Goal: Information Seeking & Learning: Learn about a topic

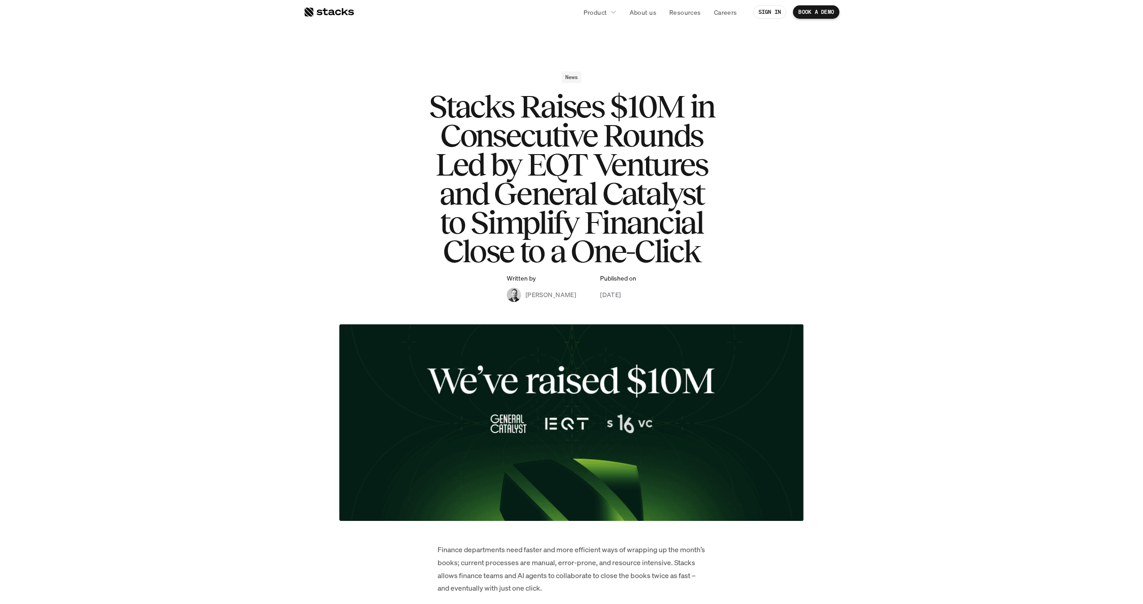
click at [391, 164] on div "News Stacks Raises $10M in Consecutive Rounds Led by EQT Ventures and General C…" at bounding box center [572, 186] width 518 height 230
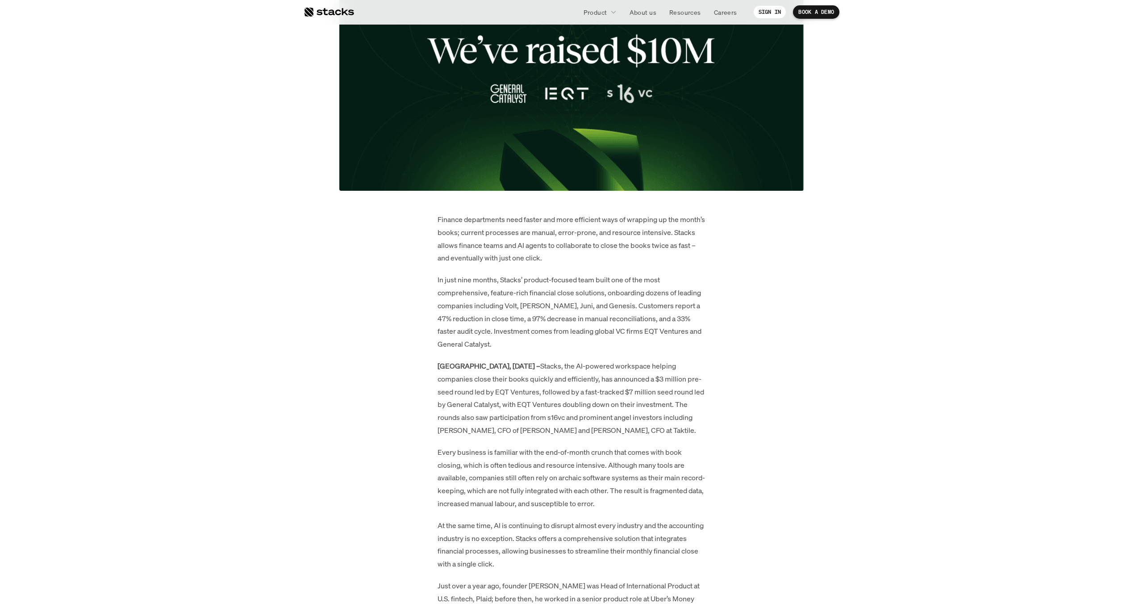
scroll to position [514, 0]
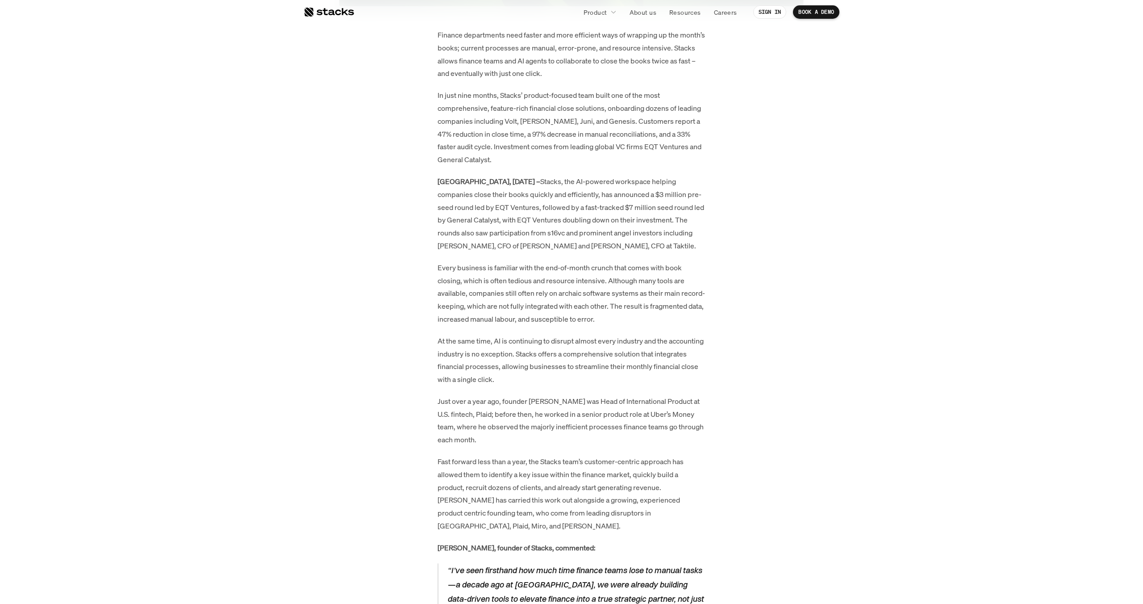
click at [659, 277] on p "Every business is familiar with the end-of-month crunch that comes with book cl…" at bounding box center [572, 293] width 268 height 64
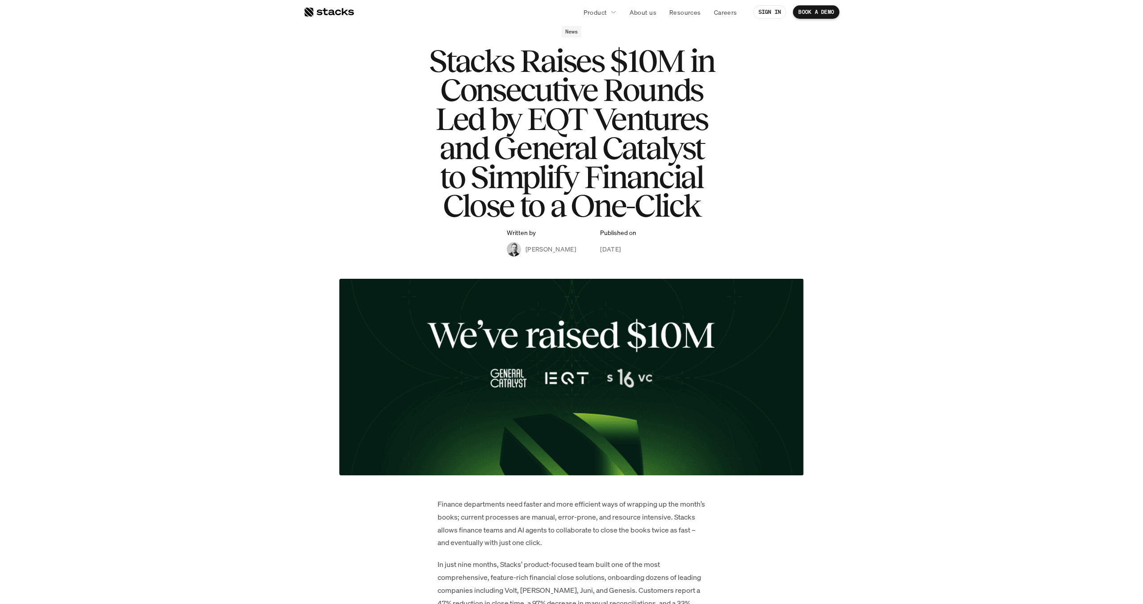
scroll to position [0, 0]
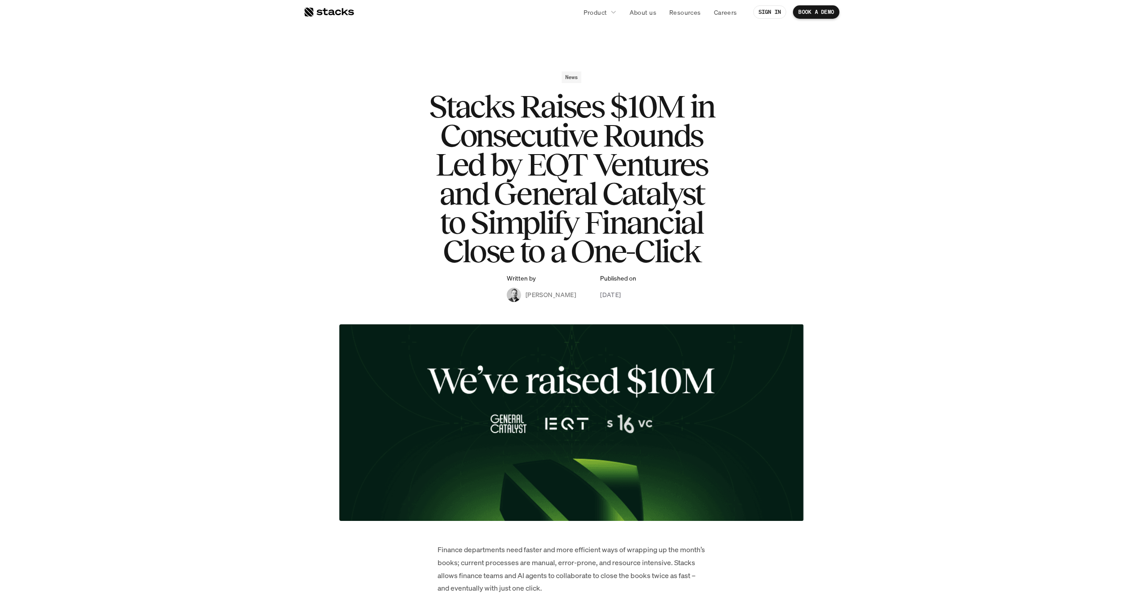
click at [538, 128] on h1 "Stacks Raises $10M in Consecutive Rounds Led by EQT Ventures and General Cataly…" at bounding box center [571, 179] width 357 height 174
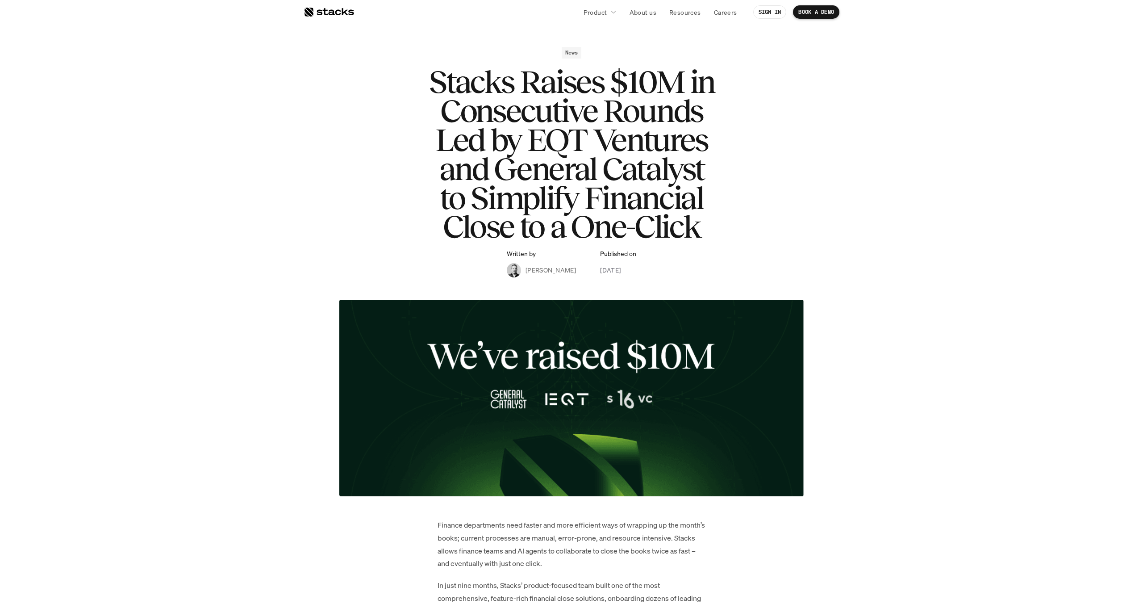
scroll to position [25, 0]
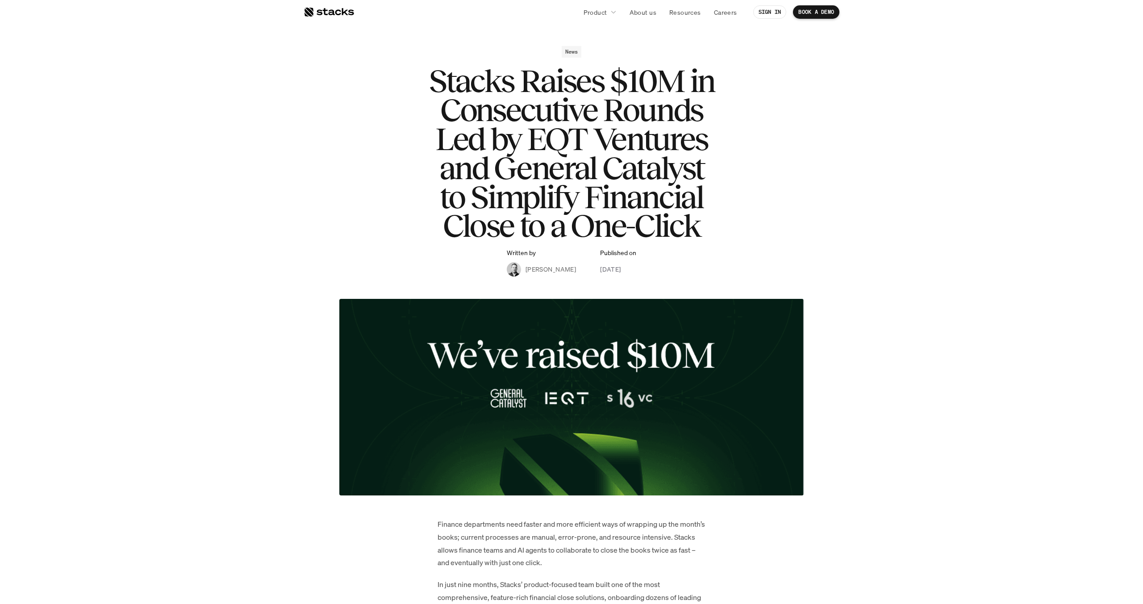
click at [551, 77] on h1 "Stacks Raises $10M in Consecutive Rounds Led by EQT Ventures and General Cataly…" at bounding box center [571, 154] width 357 height 174
click at [544, 140] on h1 "Stacks Raises $10M in Consecutive Rounds Led by EQT Ventures and General Cataly…" at bounding box center [571, 154] width 357 height 174
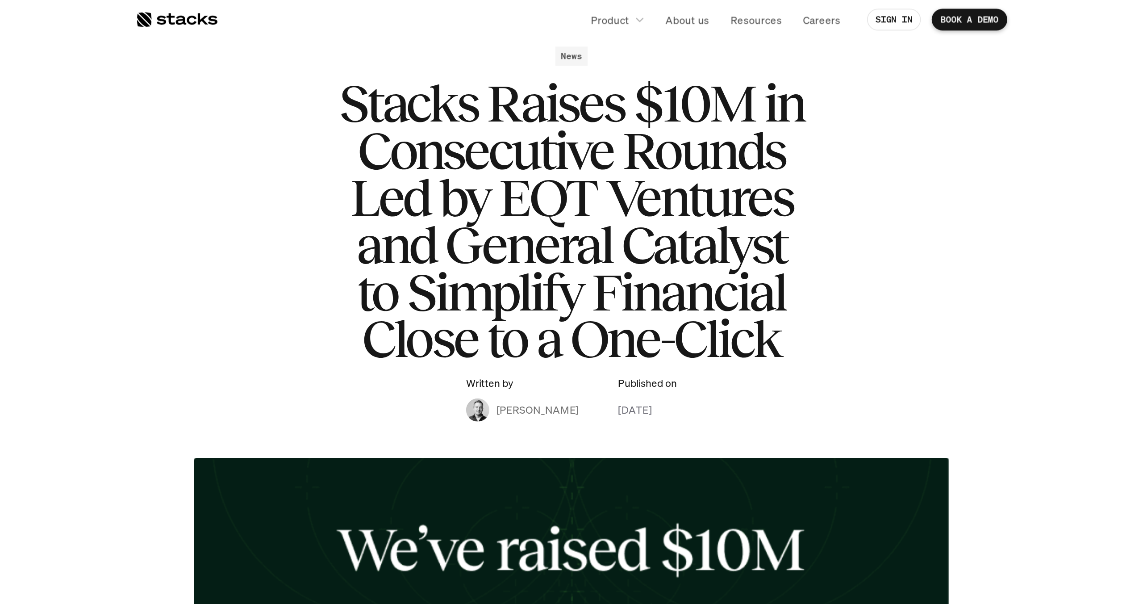
scroll to position [0, 0]
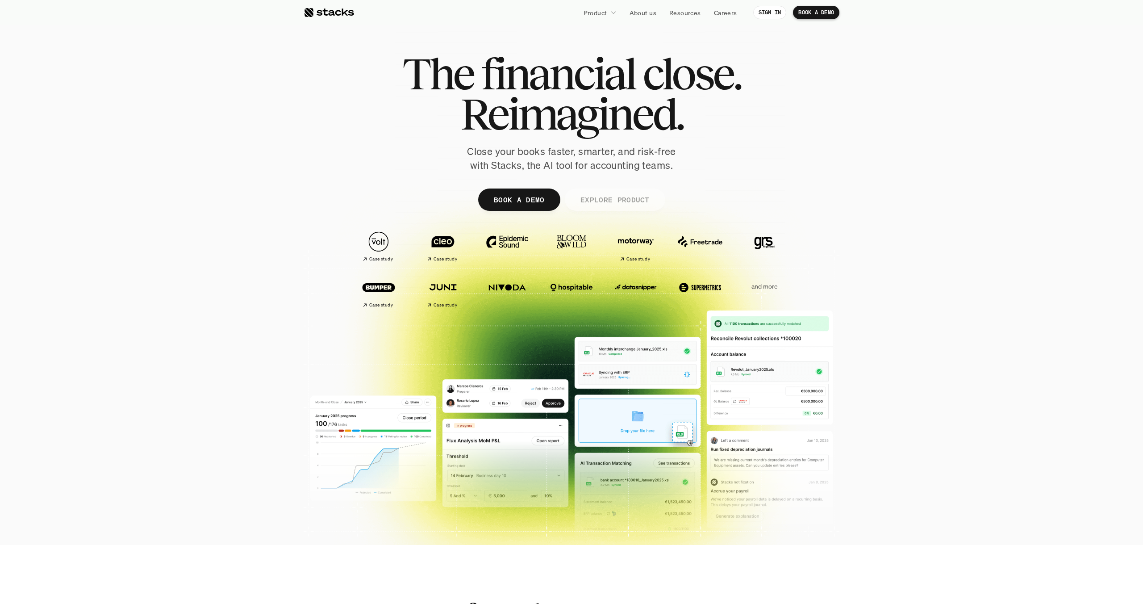
click at [594, 198] on p "EXPLORE PRODUCT" at bounding box center [614, 199] width 69 height 13
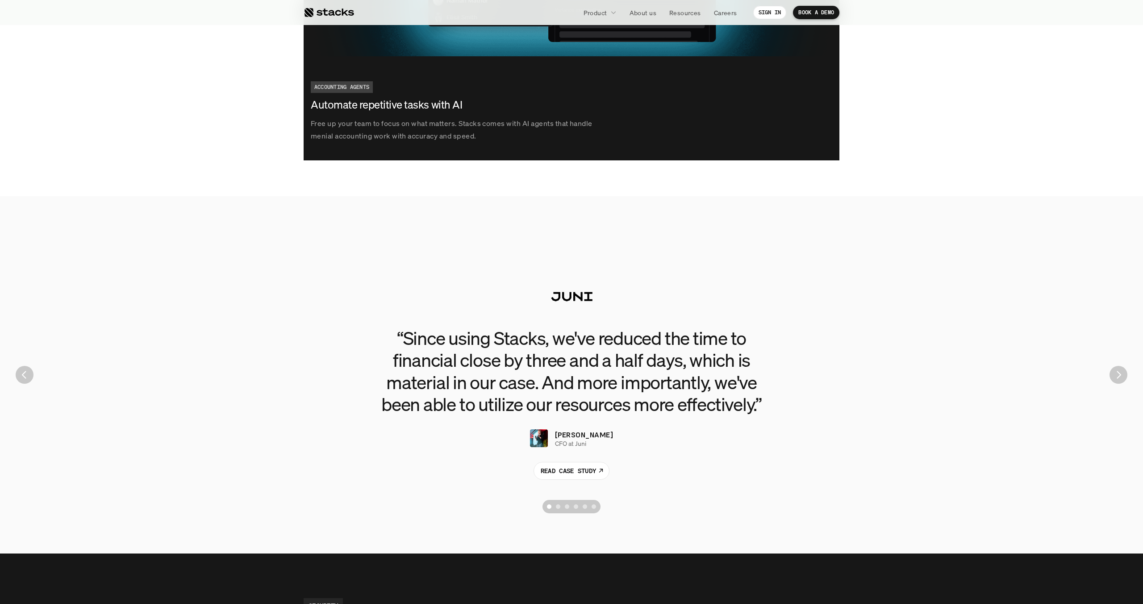
scroll to position [1828, 0]
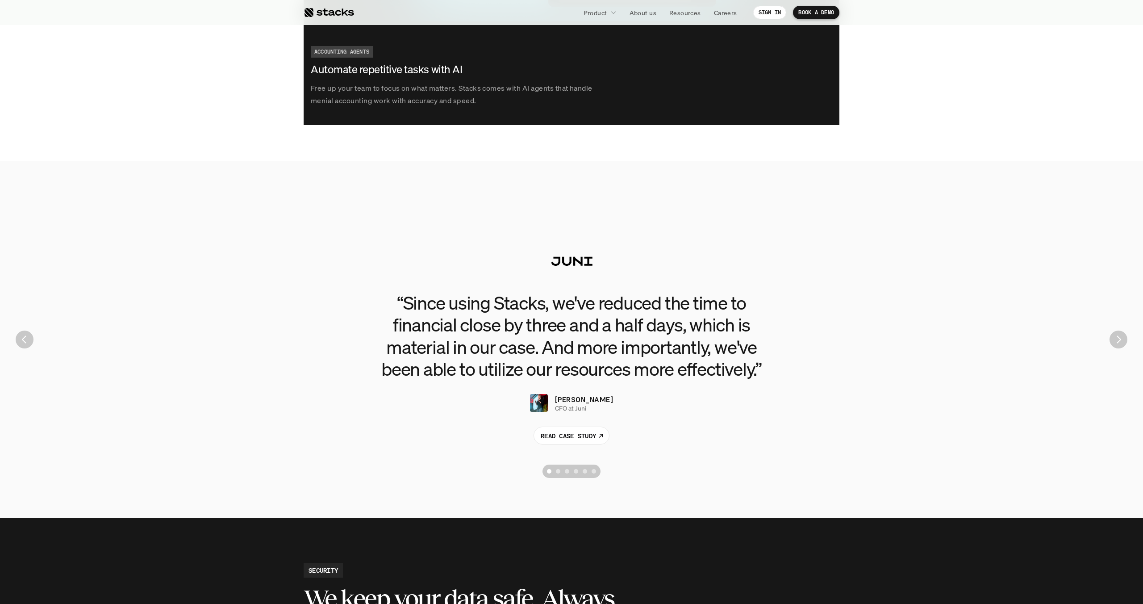
click at [560, 371] on button "Scroll to page 2" at bounding box center [558, 470] width 9 height 13
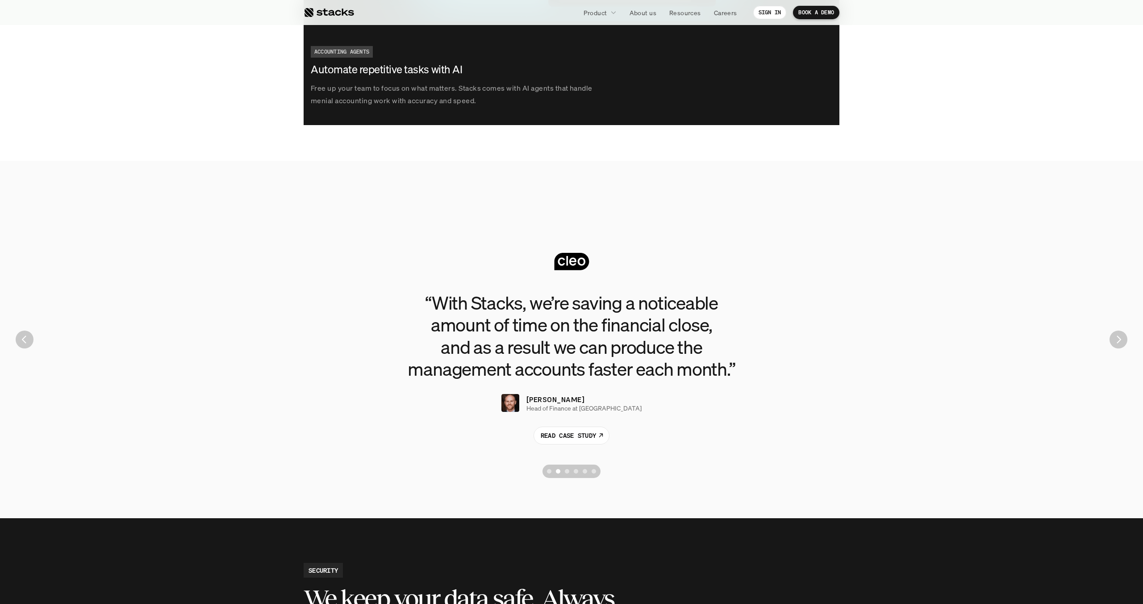
click at [567, 371] on div "Scroll to page 3" at bounding box center [567, 471] width 4 height 4
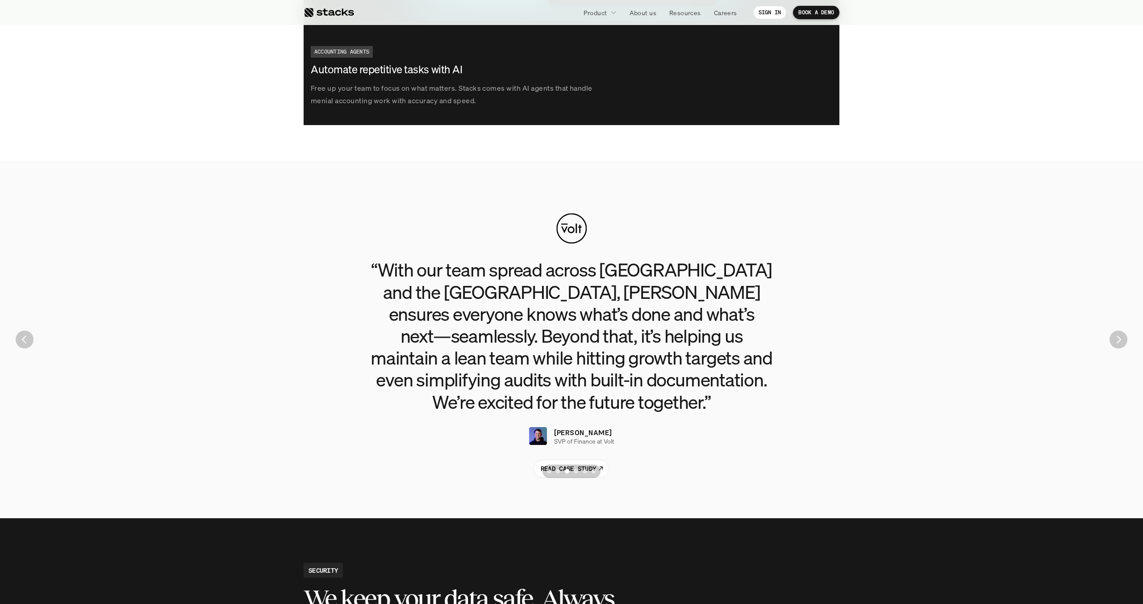
click at [576, 371] on button "Scroll to page 4" at bounding box center [575, 470] width 9 height 13
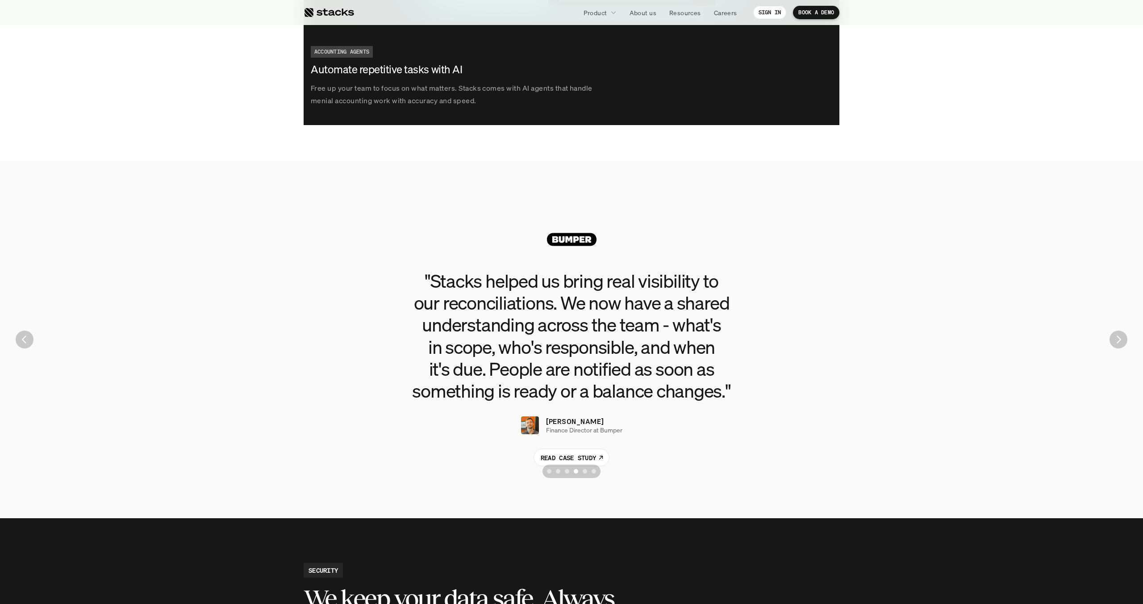
click at [592, 371] on div "Scroll to page 6" at bounding box center [594, 471] width 4 height 4
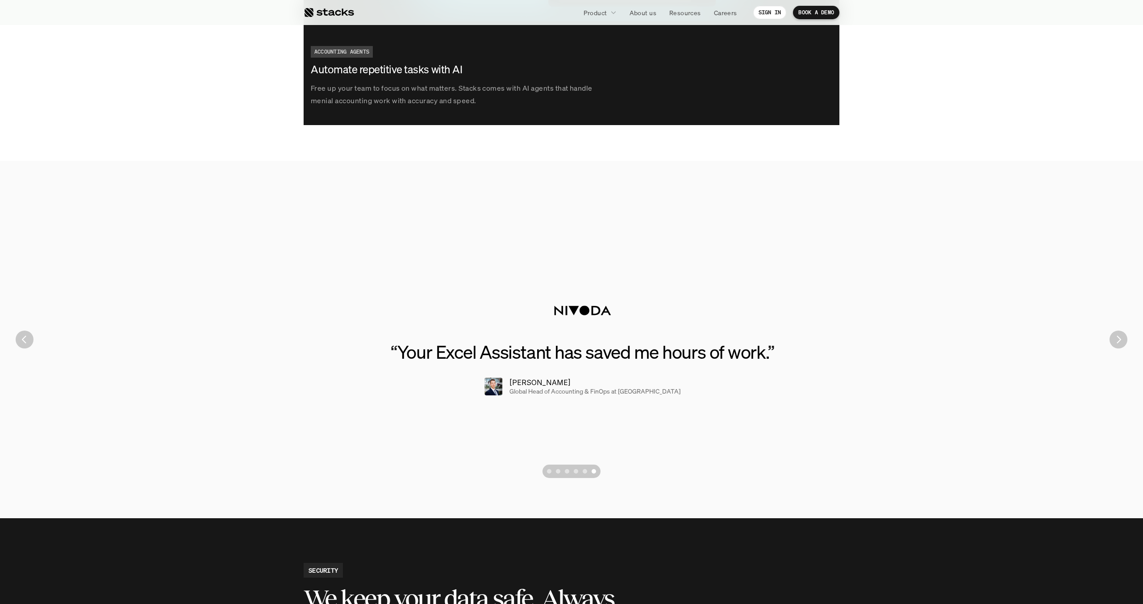
click at [587, 371] on button "Scroll to page 5" at bounding box center [584, 470] width 9 height 13
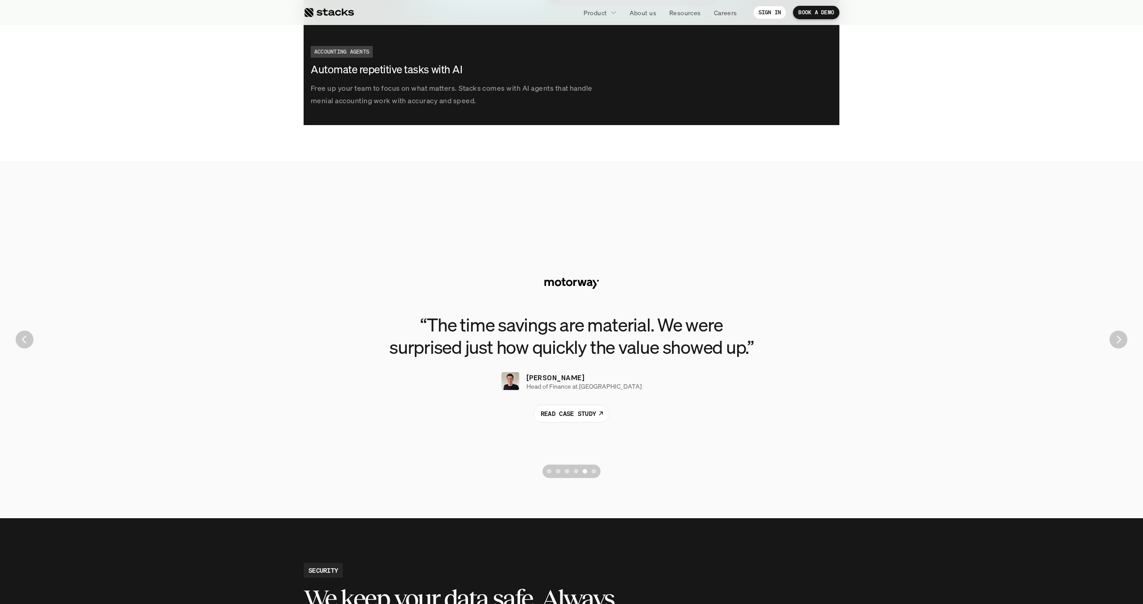
click at [595, 371] on div "Scroll to page 6" at bounding box center [594, 471] width 4 height 4
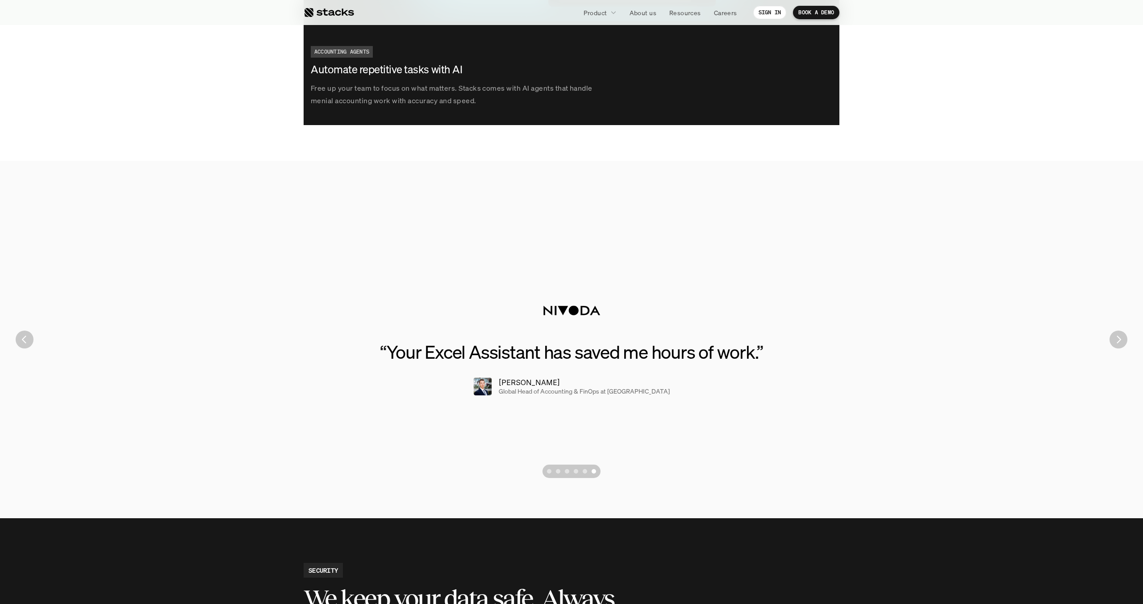
click at [550, 371] on div "Scroll to page 1" at bounding box center [549, 471] width 4 height 4
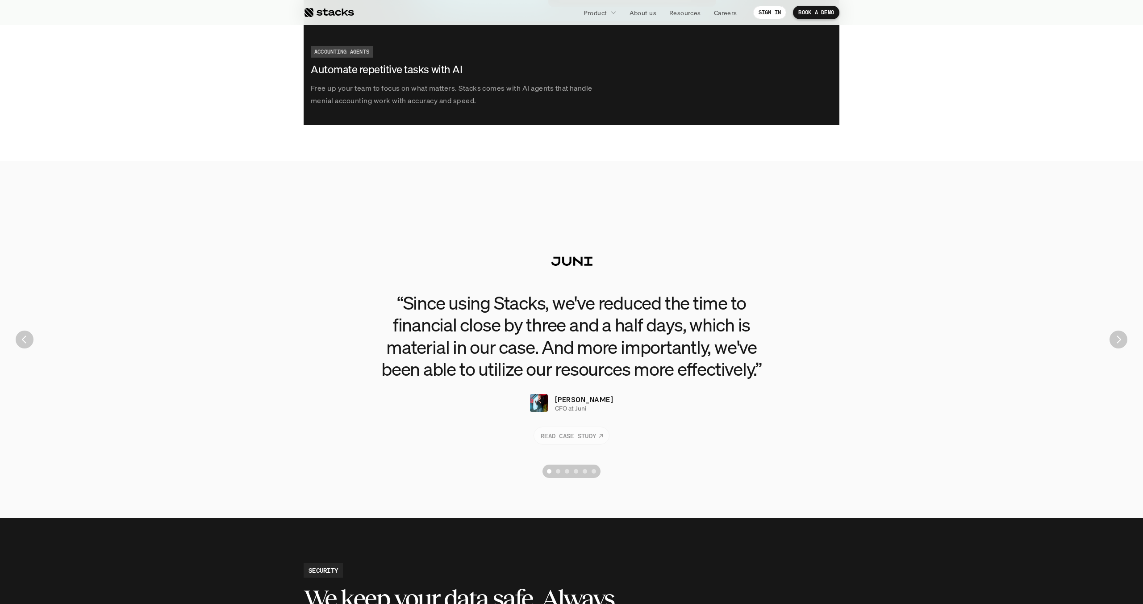
click at [579, 371] on p "READ CASE STUDY" at bounding box center [568, 434] width 55 height 9
